Goal: Find specific page/section: Find specific page/section

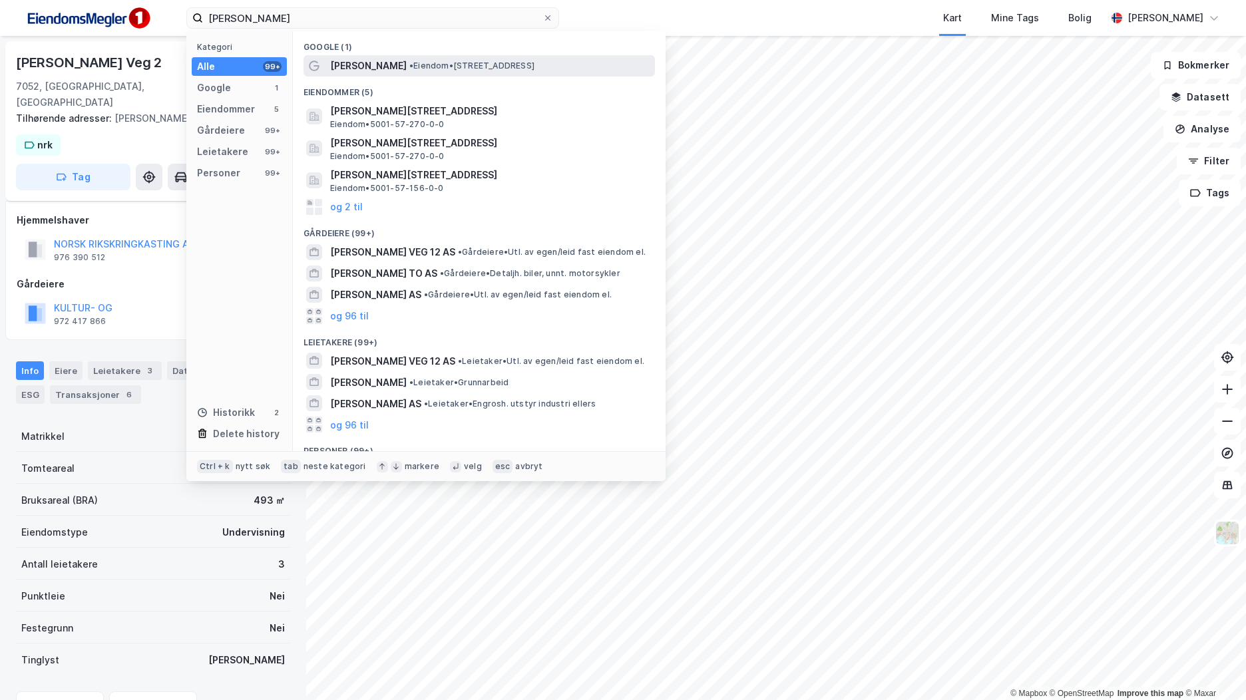
scroll to position [62, 0]
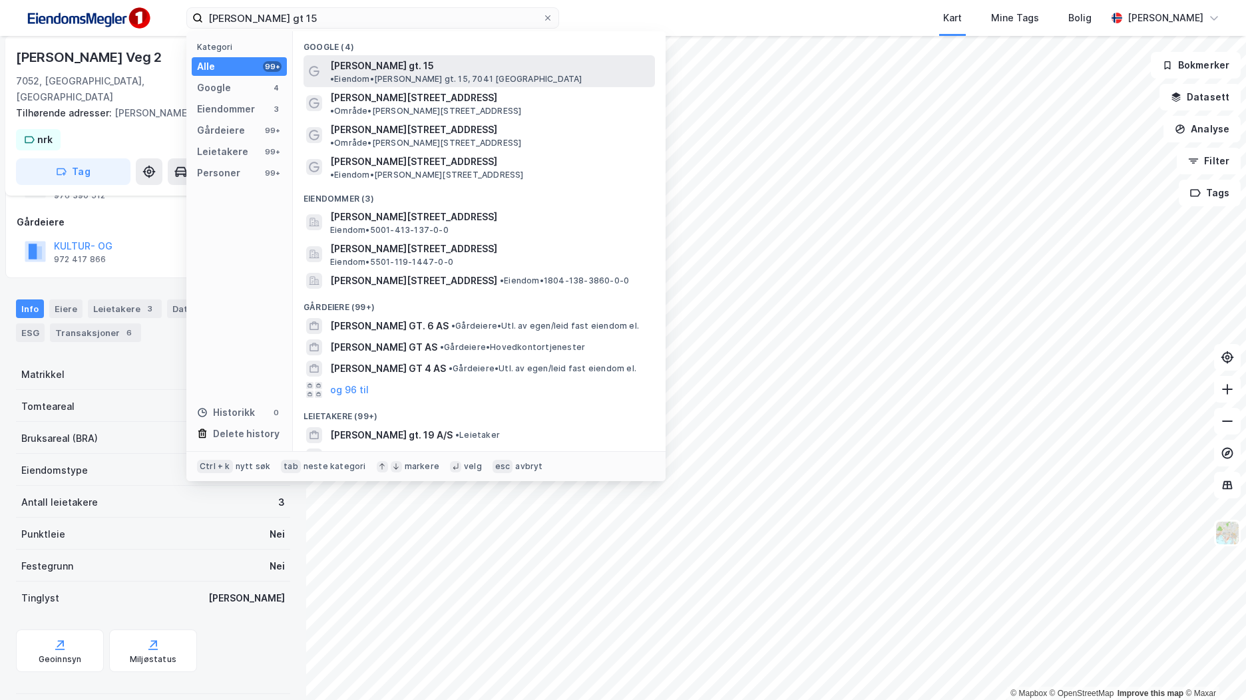
click at [497, 74] on span "• Eiendom • [PERSON_NAME] gt. 15, 7041 [GEOGRAPHIC_DATA]" at bounding box center [456, 79] width 252 height 11
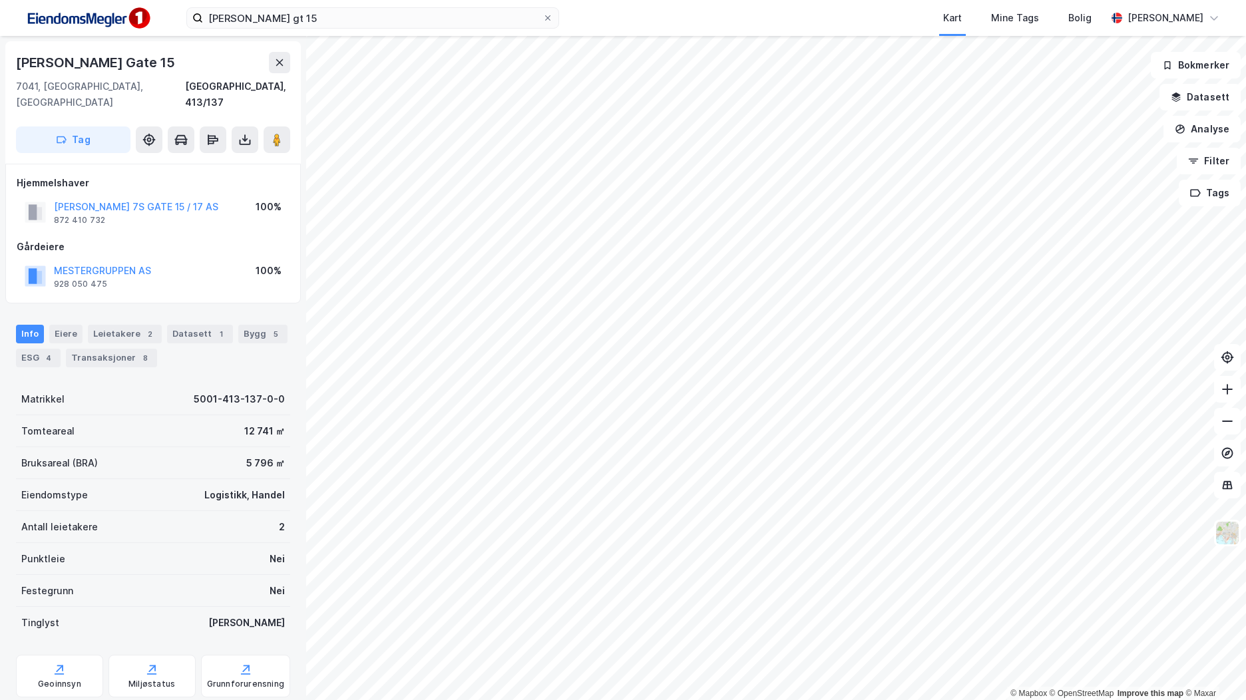
scroll to position [62, 0]
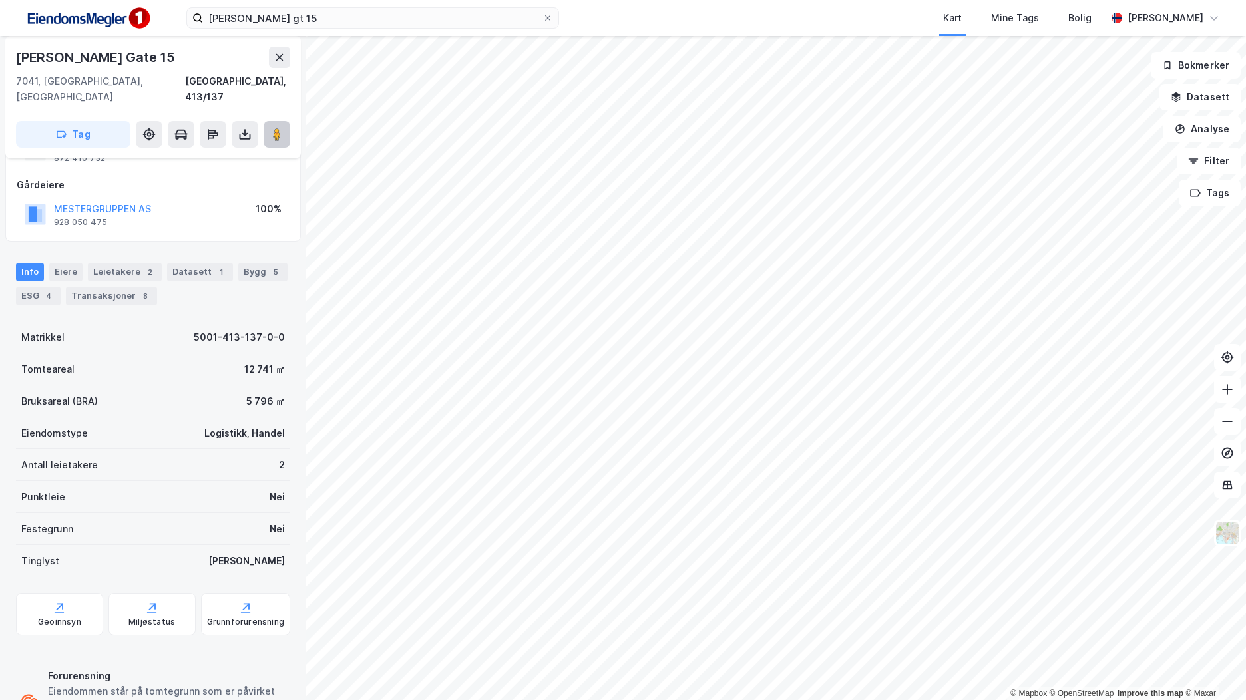
click at [282, 128] on icon at bounding box center [276, 134] width 13 height 13
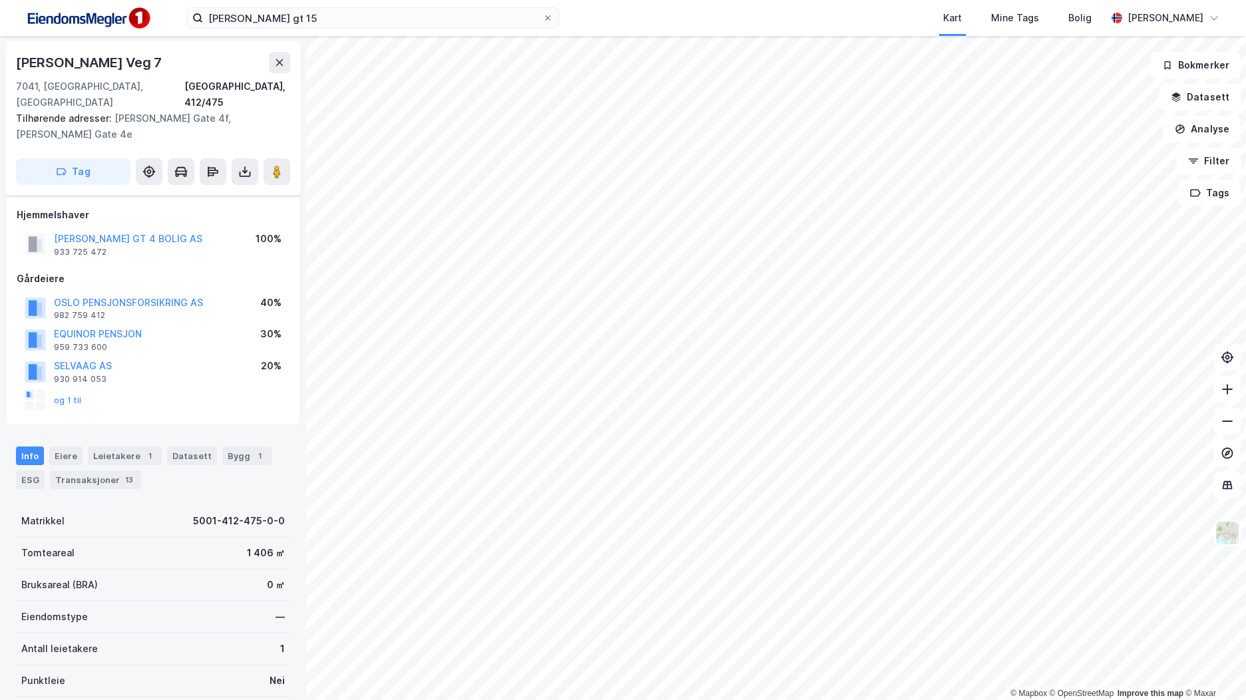
scroll to position [62, 0]
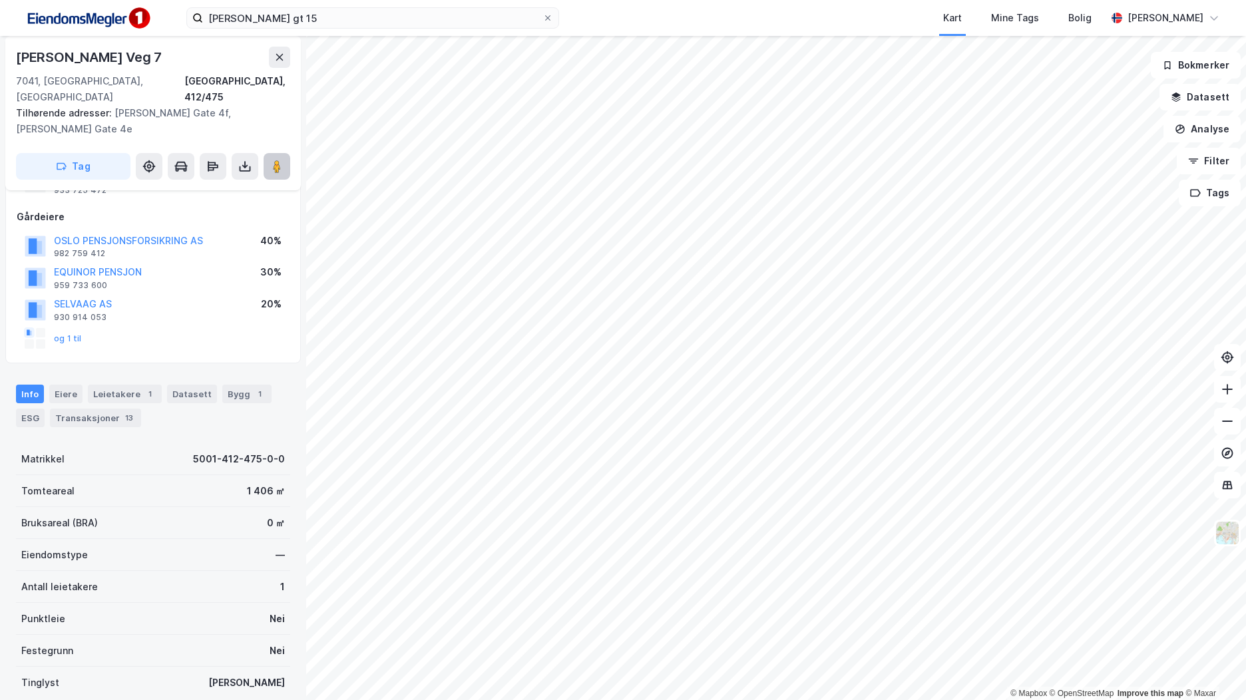
click at [289, 153] on button at bounding box center [277, 166] width 27 height 27
drag, startPoint x: 295, startPoint y: 19, endPoint x: 231, endPoint y: 11, distance: 65.0
click at [195, 15] on label "[PERSON_NAME] gt 15" at bounding box center [372, 17] width 373 height 21
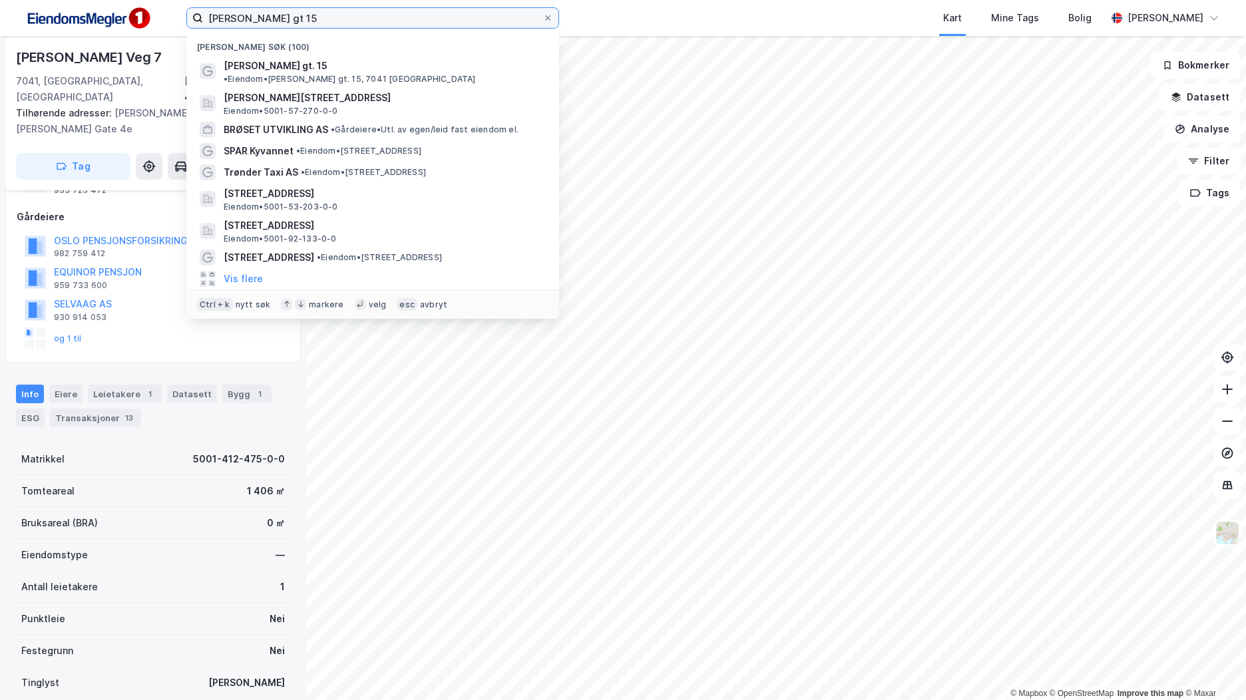
click at [232, 11] on input "[PERSON_NAME] gt 15" at bounding box center [372, 18] width 339 height 20
click at [238, 17] on input "[PERSON_NAME] gt 15" at bounding box center [372, 18] width 339 height 20
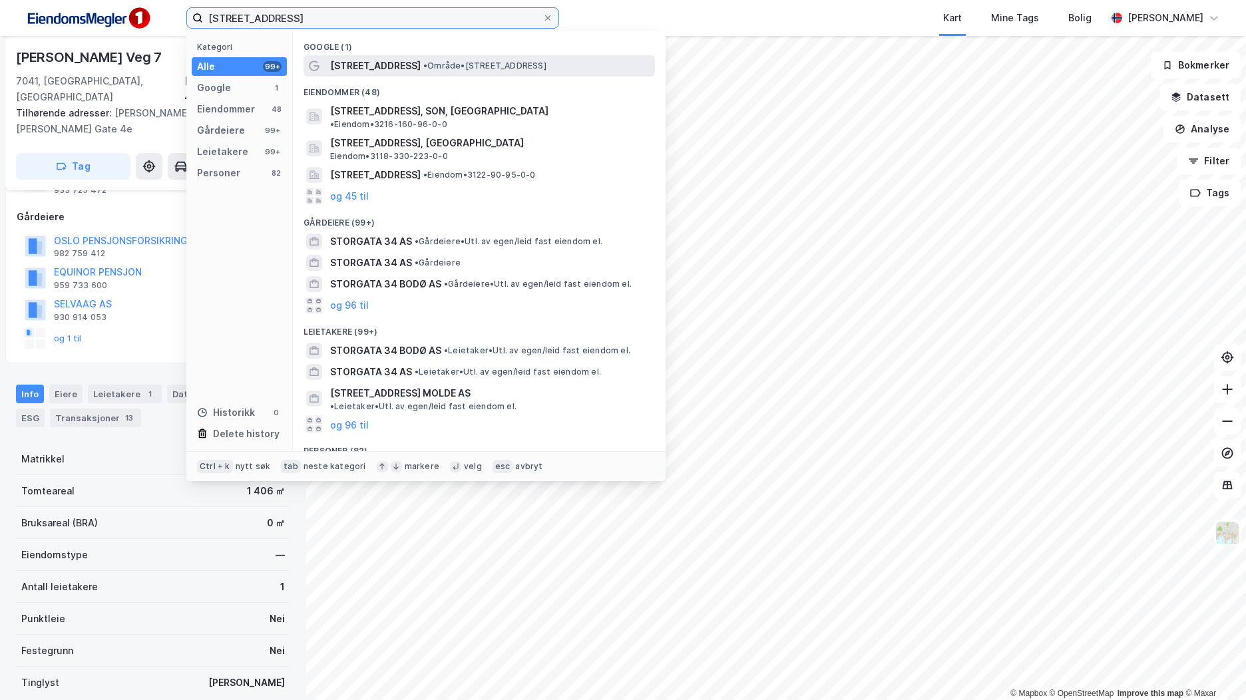
type input "[STREET_ADDRESS]"
click at [370, 71] on span "[STREET_ADDRESS]" at bounding box center [375, 66] width 91 height 16
